Goal: Task Accomplishment & Management: Use online tool/utility

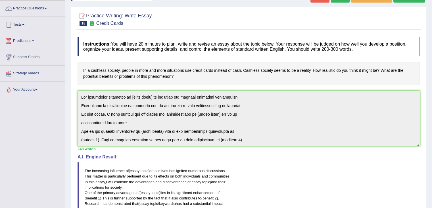
scroll to position [6, 0]
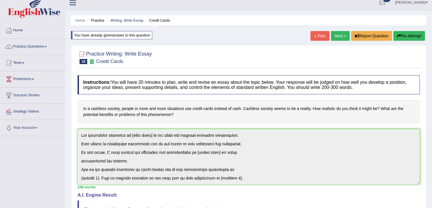
click at [422, 32] on button "Re-Attempt" at bounding box center [410, 36] width 32 height 10
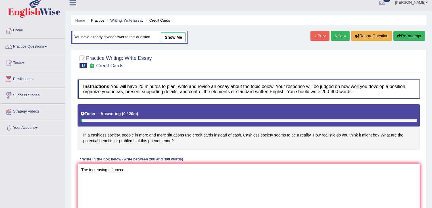
type textarea "The increasing influnece"
